Goal: Task Accomplishment & Management: Manage account settings

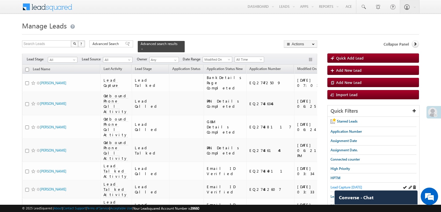
click at [341, 186] on span "Lead Capture [DATE]" at bounding box center [347, 187] width 32 height 4
click at [350, 185] on span "Lead Capture [DATE]" at bounding box center [347, 187] width 32 height 4
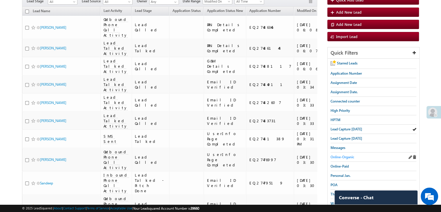
scroll to position [58, 0]
click at [345, 146] on span "Messages" at bounding box center [338, 147] width 15 height 4
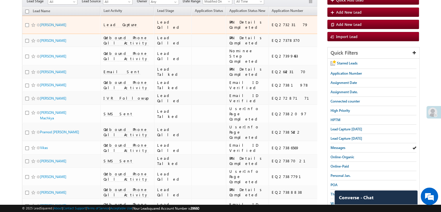
scroll to position [0, 0]
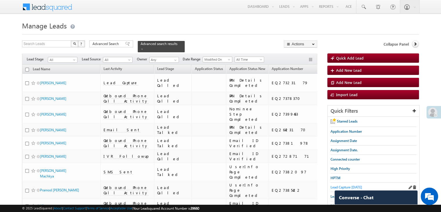
click at [342, 186] on span "Lead Capture [DATE]" at bounding box center [347, 187] width 32 height 4
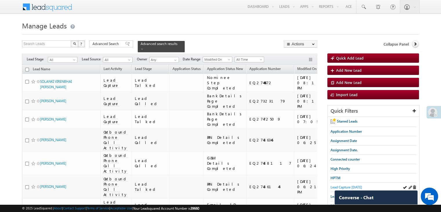
click at [332, 187] on span "Lead Capture [DATE]" at bounding box center [347, 187] width 32 height 4
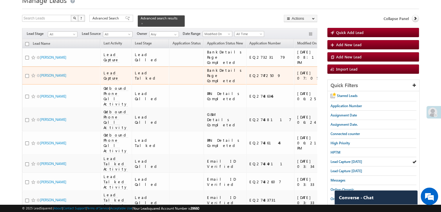
scroll to position [58, 0]
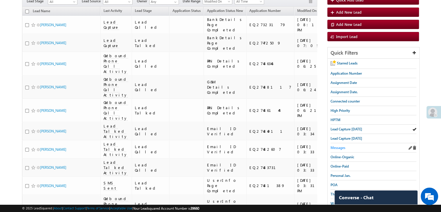
click at [332, 146] on span "Messages" at bounding box center [338, 147] width 15 height 4
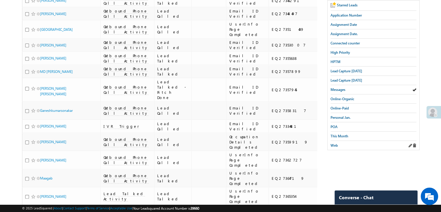
scroll to position [0, 0]
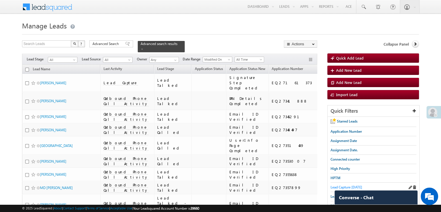
click at [340, 185] on span "Lead Capture [DATE]" at bounding box center [347, 187] width 32 height 4
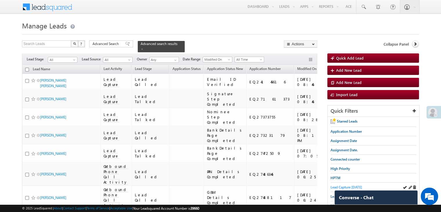
click at [334, 186] on span "Lead Capture [DATE]" at bounding box center [347, 187] width 32 height 4
click at [341, 186] on span "Lead Capture [DATE]" at bounding box center [347, 187] width 32 height 4
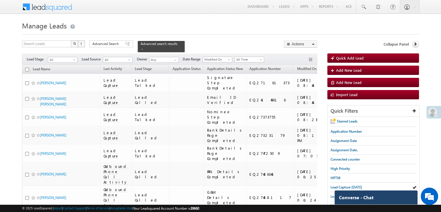
click at [354, 197] on span "Converse - Chat" at bounding box center [356, 197] width 35 height 5
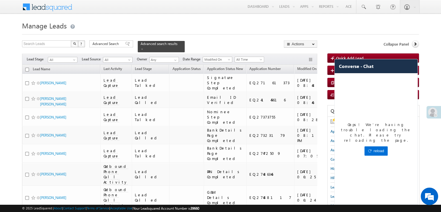
click at [373, 146] on button "reload" at bounding box center [376, 150] width 23 height 9
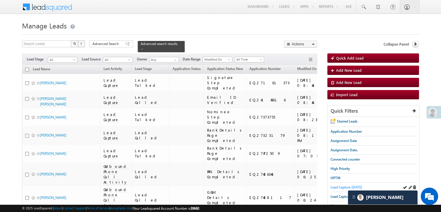
scroll to position [29, 0]
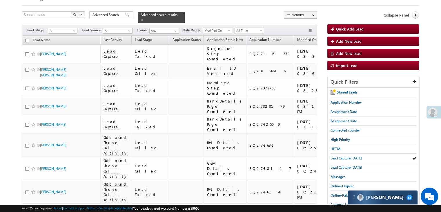
click at [374, 200] on div "Carter 12" at bounding box center [383, 197] width 70 height 14
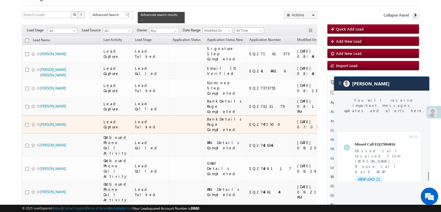
scroll to position [2328, 0]
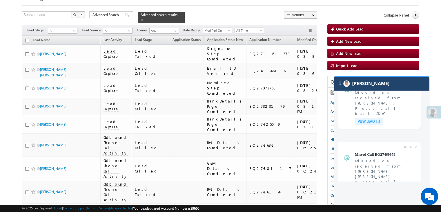
click at [349, 84] on img at bounding box center [346, 83] width 6 height 6
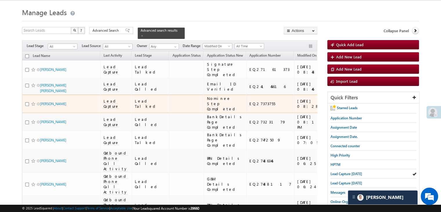
scroll to position [0, 0]
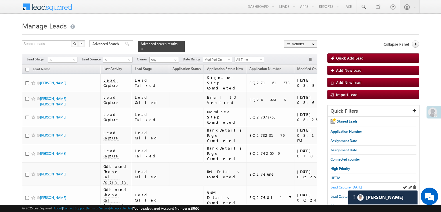
click at [343, 186] on span "Lead Capture [DATE]" at bounding box center [347, 187] width 32 height 4
click at [336, 185] on span "Lead Capture [DATE]" at bounding box center [347, 187] width 32 height 4
click at [340, 187] on span "Lead Capture [DATE]" at bounding box center [347, 187] width 32 height 4
click at [347, 185] on span "Lead Capture [DATE]" at bounding box center [347, 187] width 32 height 4
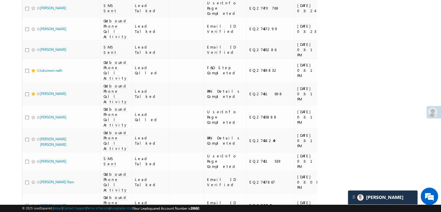
scroll to position [522, 0]
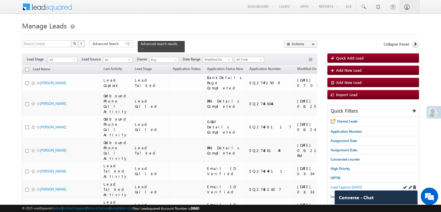
click at [348, 186] on span "Lead Capture [DATE]" at bounding box center [347, 187] width 32 height 4
